Goal: Information Seeking & Learning: Learn about a topic

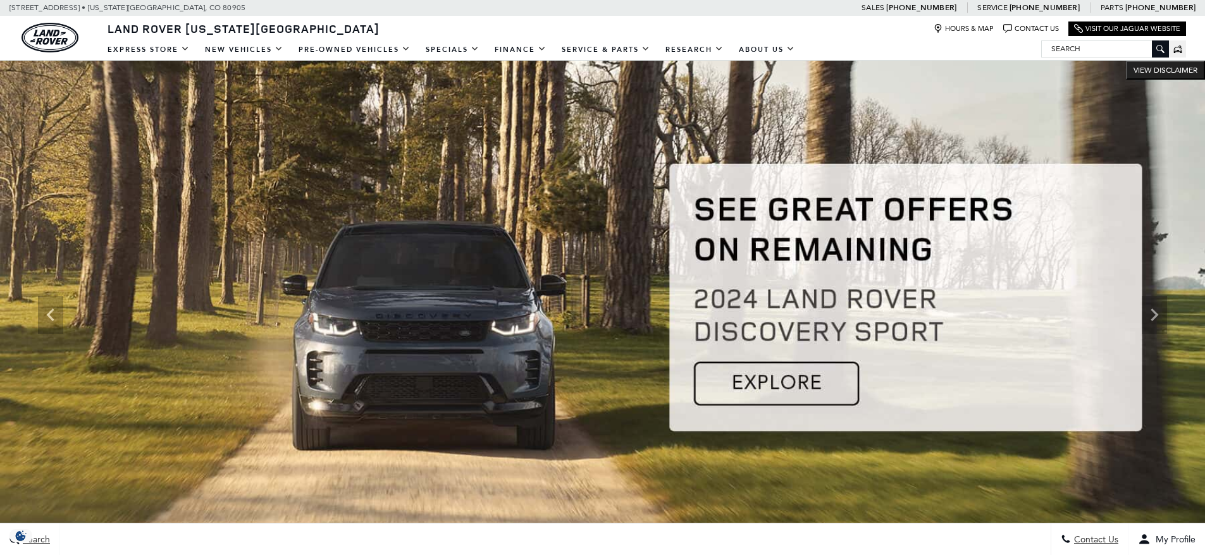
scroll to position [316, 0]
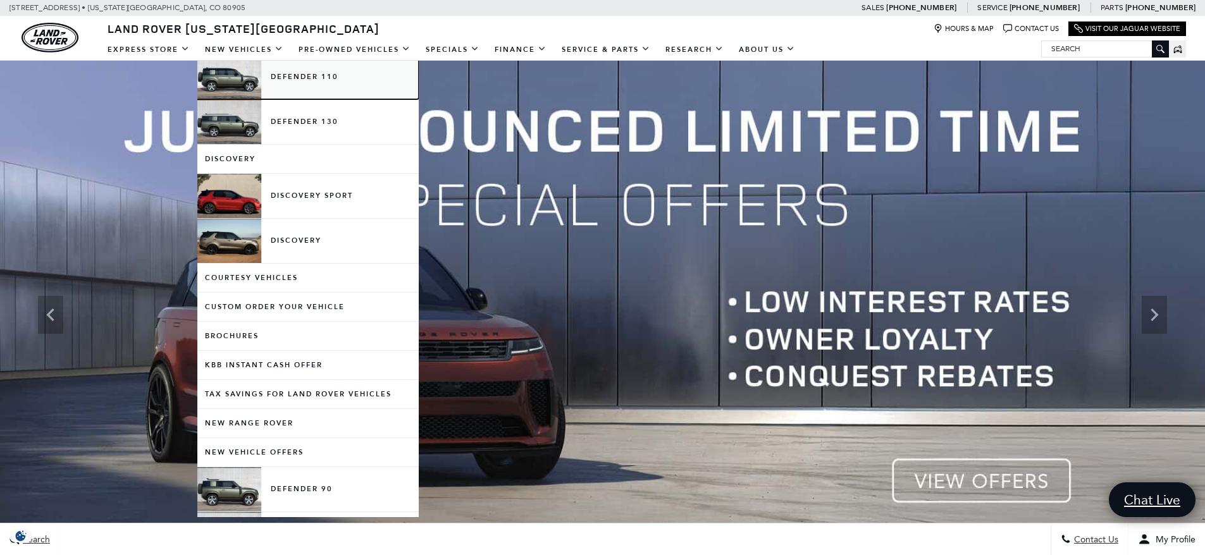
click at [318, 78] on link "Defender 110" at bounding box center [307, 77] width 221 height 44
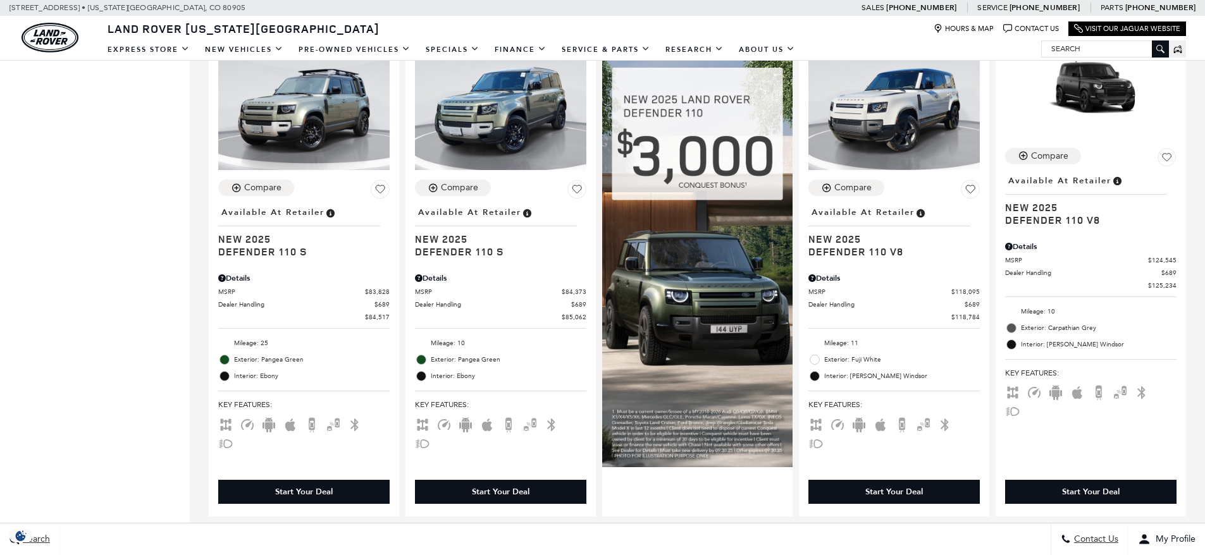
scroll to position [569, 0]
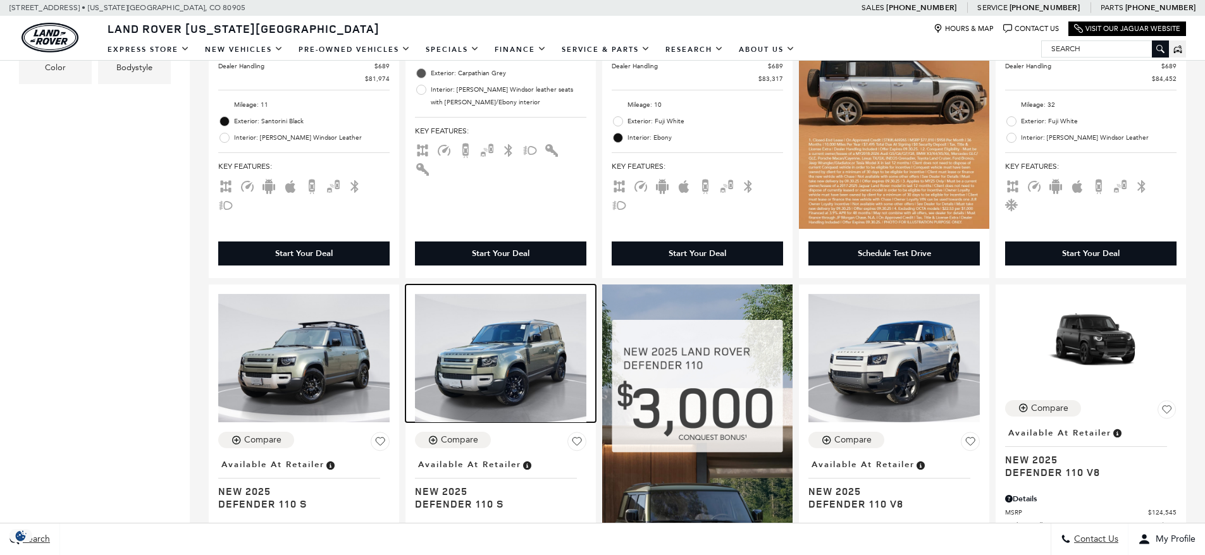
click at [514, 335] on img at bounding box center [500, 358] width 171 height 128
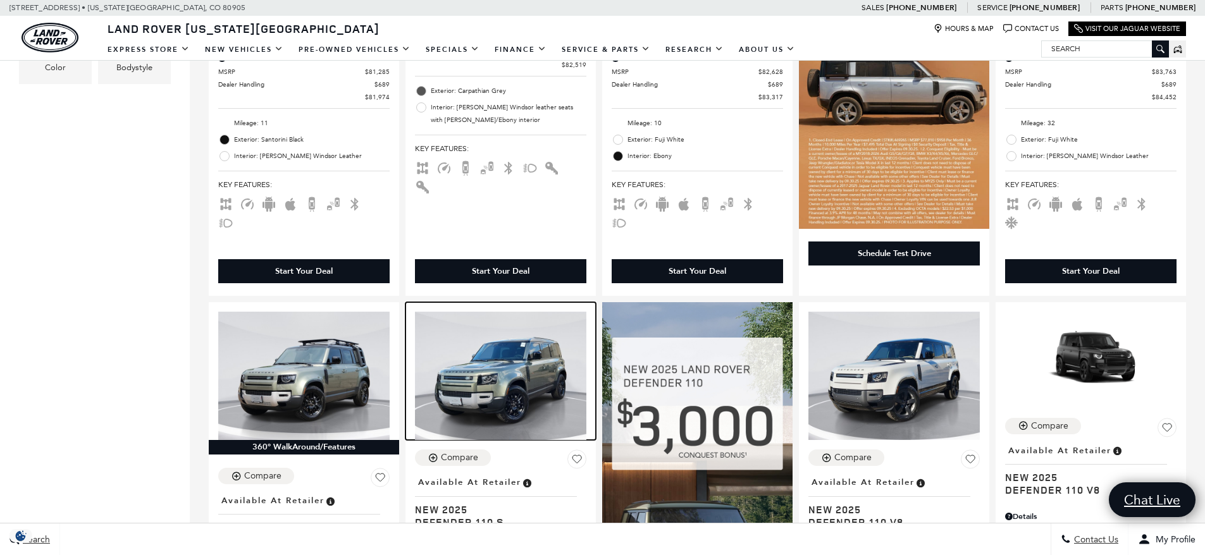
scroll to position [0, 0]
